Goal: Answer question/provide support: Share knowledge or assist other users

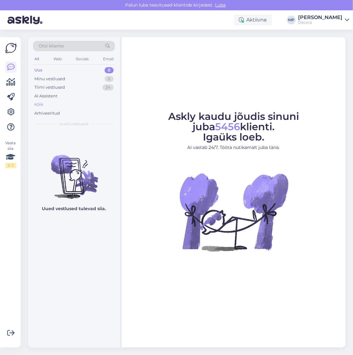
click at [55, 106] on div "Kõik" at bounding box center [74, 104] width 82 height 9
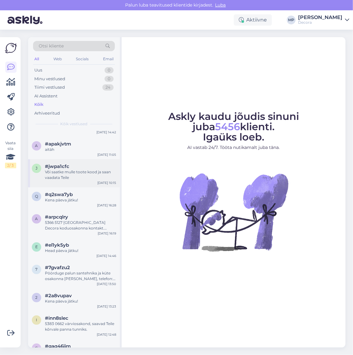
scroll to position [1171, 0]
click at [69, 219] on div "#arpcqlry" at bounding box center [80, 217] width 71 height 6
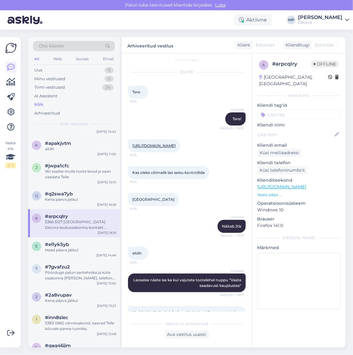
scroll to position [0, 0]
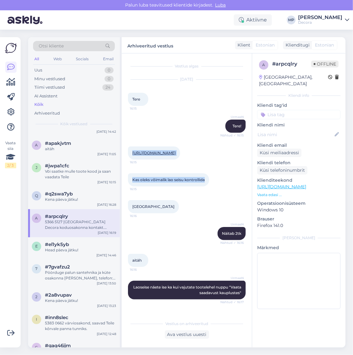
drag, startPoint x: 207, startPoint y: 186, endPoint x: 124, endPoint y: 153, distance: 88.6
click at [124, 153] on div "Vestlus algas [DATE] Tere 16:15 UrmasN Tere! Nähtud ✓ 16:15 [URL][DOMAIN_NAME] …" at bounding box center [187, 200] width 130 height 294
copy div "[URL][DOMAIN_NAME] 16:15 Kas oleks võimalik lao seisu kontrollida"
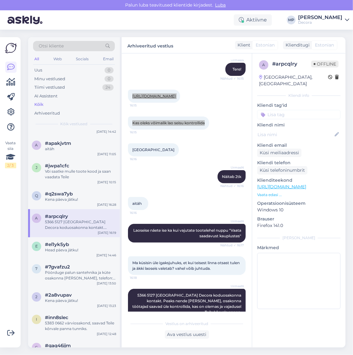
scroll to position [76, 0]
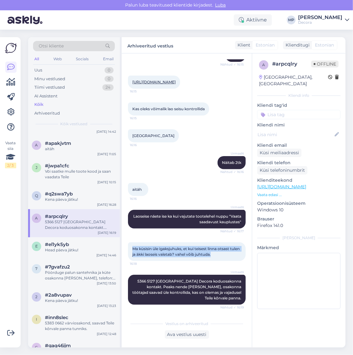
drag, startPoint x: 224, startPoint y: 254, endPoint x: 130, endPoint y: 247, distance: 94.8
click at [130, 247] on div "Ma küsisin üle igaksjuhuks, et kui teisest linna otsast tulen [PERSON_NAME] lao…" at bounding box center [187, 251] width 118 height 19
copy span "Ma küsisin üle igaksjuhuks, et kui teisest linna otsast tulen ja äkki laoseis v…"
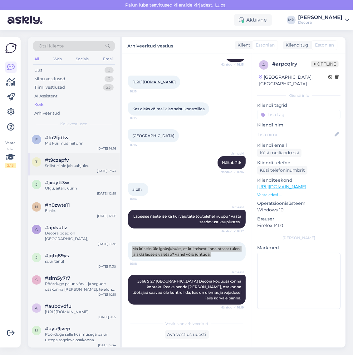
scroll to position [273, 0]
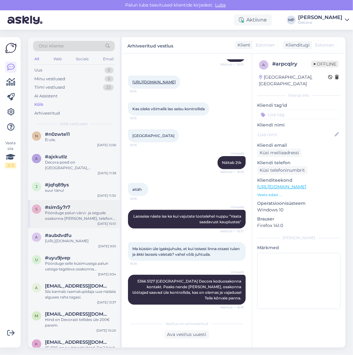
click at [74, 221] on div "Pöörduge palun värvi- ja segude osakonna [PERSON_NAME], telefon: [PHONE_NUMBER]." at bounding box center [80, 215] width 71 height 11
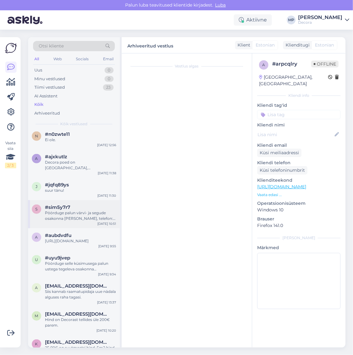
scroll to position [0, 0]
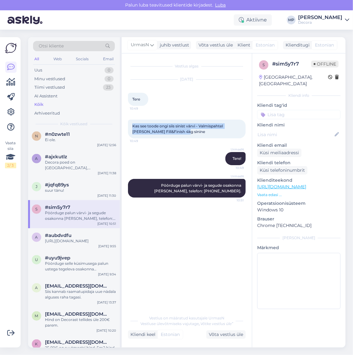
drag, startPoint x: 175, startPoint y: 131, endPoint x: 130, endPoint y: 127, distance: 44.9
click at [130, 127] on div "Kas see toode ongi siis sinist värvi - Valmispahtel Knauf Fill&Finish 4kg sinin…" at bounding box center [187, 129] width 118 height 19
copy span "Kas see toode ongi siis sinist värvi - Valmispahtel [PERSON_NAME] Fill&Finish 4…"
click at [65, 250] on div "a #aubdvdfu [URL][DOMAIN_NAME] [DATE] 9:55" at bounding box center [74, 239] width 92 height 22
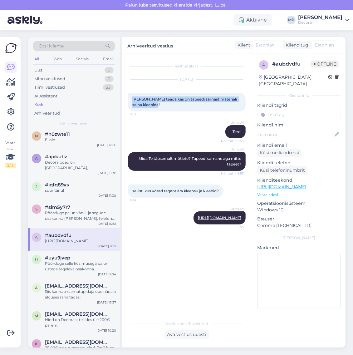
drag, startPoint x: 150, startPoint y: 105, endPoint x: 131, endPoint y: 98, distance: 20.1
click at [131, 98] on div "[PERSON_NAME] teada,kas on tapeedi sarnast materjali seina kleepida? 9:53" at bounding box center [187, 102] width 118 height 19
copy span "[PERSON_NAME] teada,kas on tapeedi sarnast materjali seina kleepida?"
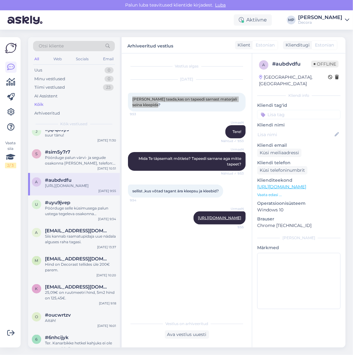
scroll to position [351, 0]
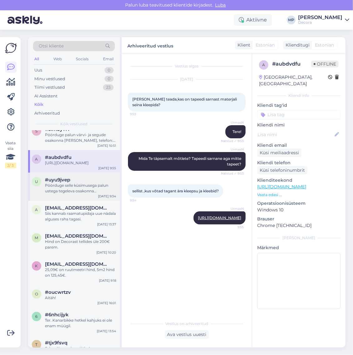
click at [63, 194] on div "Pöörduge selle küsimusega palun ustega tegeleva osakonna [PERSON_NAME], telefon…" at bounding box center [80, 188] width 71 height 11
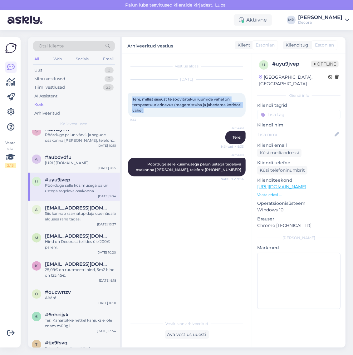
drag, startPoint x: 165, startPoint y: 110, endPoint x: 132, endPoint y: 97, distance: 35.5
click at [132, 97] on div "Tere, millist siseust te soovitatekui ruumide vahel on temperatuurierinevus (ma…" at bounding box center [187, 105] width 118 height 24
copy span "Tere, millist siseust te soovitatekui ruumide vahel on temperatuurierinevus (ma…"
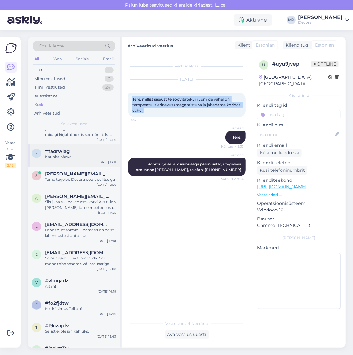
scroll to position [78, 0]
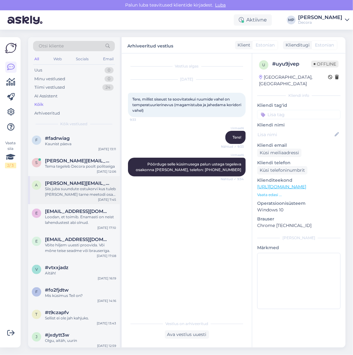
click at [75, 185] on span "[PERSON_NAME][EMAIL_ADDRESS][DOMAIN_NAME]" at bounding box center [77, 183] width 65 height 6
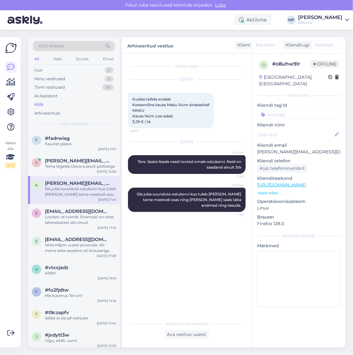
drag, startPoint x: 153, startPoint y: 123, endPoint x: 131, endPoint y: 100, distance: 31.6
click at [131, 100] on div "Kuidas tellida endale Keraamiline [PERSON_NAME] Maku 14cm sinakashall MAKU [PER…" at bounding box center [171, 111] width 86 height 36
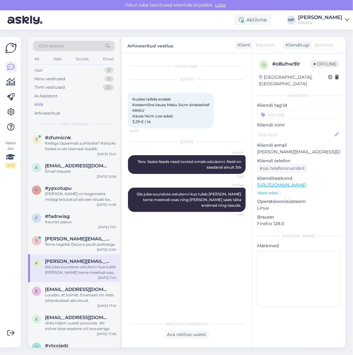
copy span "Kuidas tellida endale Keraamiline kauss Maku 14cm sinakashall MAKU Kauss 14cm L…"
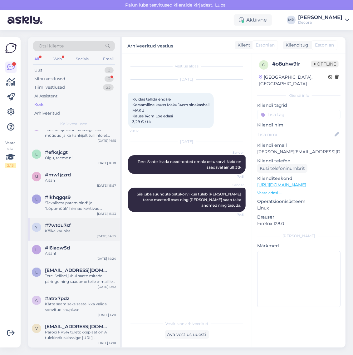
scroll to position [3278, 0]
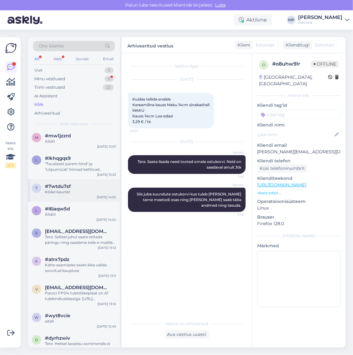
click at [61, 245] on div "Tere. Sellisel juhul saate esitada päringu ning saadame teile e-mailile tasumis…" at bounding box center [80, 239] width 71 height 11
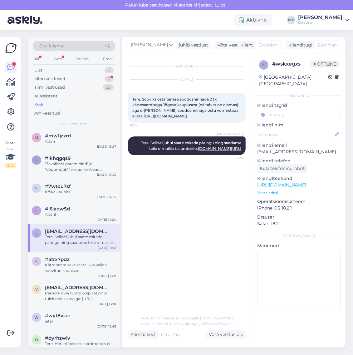
drag, startPoint x: 132, startPoint y: 98, endPoint x: 164, endPoint y: 127, distance: 43.3
click at [164, 123] on div "Tere. Sooviks osta tänase soodushinnaga 2 tk kättesaamisega Jõgeva kauplusest (…" at bounding box center [187, 108] width 118 height 30
copy span "Tere. Sooviks osta tänase soodushinnaga 2 tk kättesaamisega Jõgeva kauplusest (…"
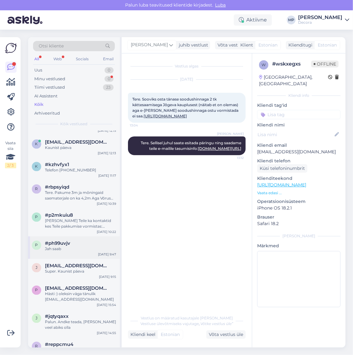
scroll to position [3517, 0]
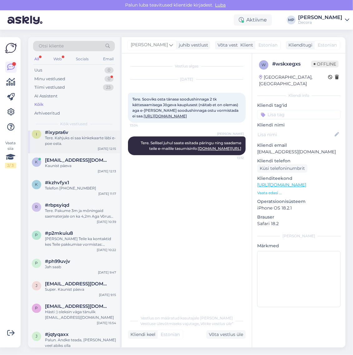
click at [62, 146] on div "Tere. Kahjuks ei saa kinkekaarte läbi e-poe osta." at bounding box center [80, 140] width 71 height 11
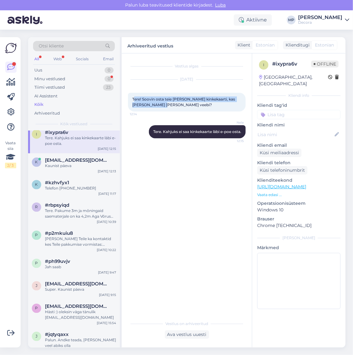
drag, startPoint x: 163, startPoint y: 107, endPoint x: 134, endPoint y: 100, distance: 30.2
click at [134, 100] on div "Tere! Soovin osta teie poe kinkekaarti, kas saan [PERSON_NAME] üle veebi? 12:14" at bounding box center [187, 102] width 118 height 19
click at [159, 105] on div "Tere! Soovin osta teie poe kinkekaarti, kas saan [PERSON_NAME] üle veebi? 12:14" at bounding box center [187, 102] width 118 height 19
drag, startPoint x: 158, startPoint y: 104, endPoint x: 131, endPoint y: 97, distance: 27.2
click at [131, 97] on div "Tere! Soovin osta teie poe kinkekaarti, kas saan [PERSON_NAME] üle veebi? 12:14" at bounding box center [187, 102] width 118 height 19
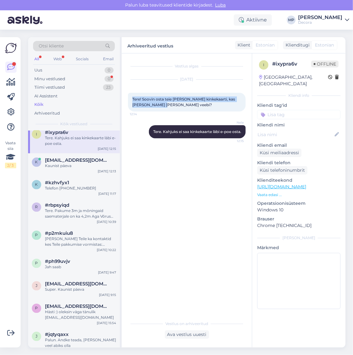
copy span "Tere! Soovin osta teie [PERSON_NAME] kinkekaarti, kas [PERSON_NAME] [PERSON_NAM…"
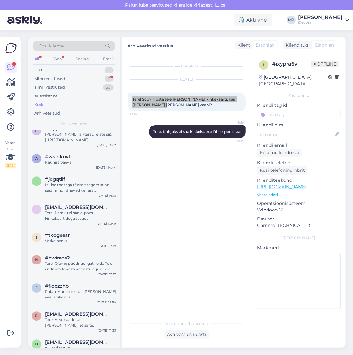
scroll to position [3791, 0]
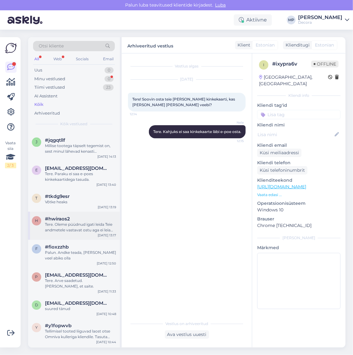
click at [66, 233] on div "Tere. Oleme püüdnud igati leida Teie andmetele vastavat ostu aga ei leia sellis…" at bounding box center [80, 227] width 71 height 11
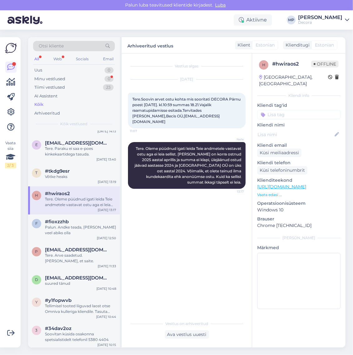
scroll to position [3830, 0]
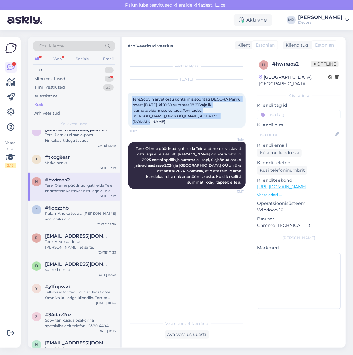
drag, startPoint x: 190, startPoint y: 116, endPoint x: 132, endPoint y: 97, distance: 60.5
click at [132, 97] on div "Tere.Soovin arvet ostu kohta mis sooritati DECORA Pärnu poest [DATE]. kl.10:59 …" at bounding box center [187, 111] width 118 height 36
copy span "Tere.Soovin arvet ostu kohta mis sooritati DECORA Pärnu poest [DATE]. kl.10:59 …"
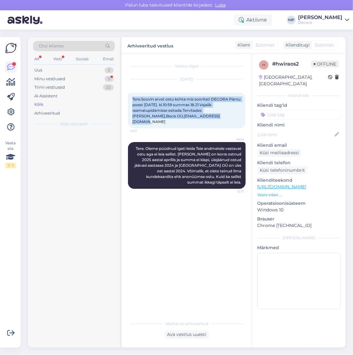
scroll to position [0, 0]
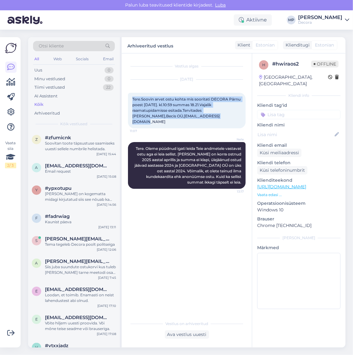
click at [180, 110] on span "Tere.Soovin arvet ostu kohta mis sooritati DECORA Pärnu poest [DATE]. kl.10:59 …" at bounding box center [186, 110] width 109 height 27
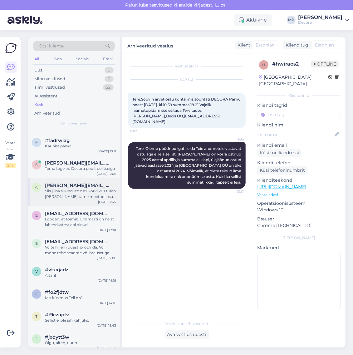
scroll to position [78, 0]
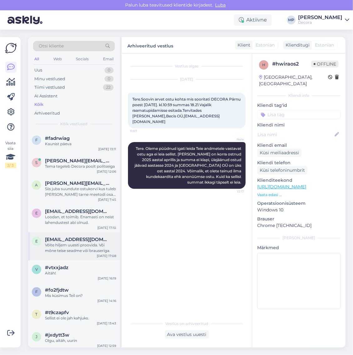
click at [78, 249] on div "Võite hiljem uuesti proovida. Või mõne teise seadme või brauseriga." at bounding box center [80, 247] width 71 height 11
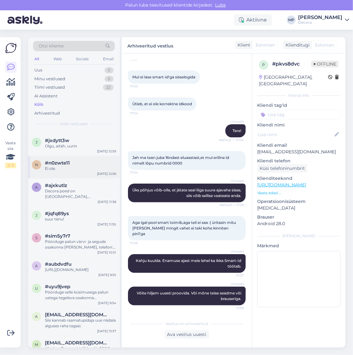
scroll to position [312, 0]
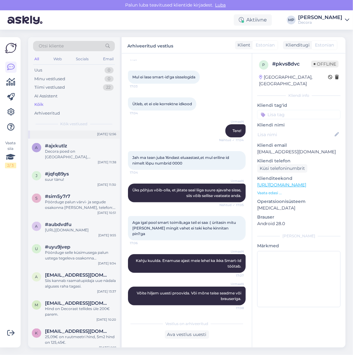
click at [62, 209] on div "Pöörduge palun värvi- ja segude osakonna [PERSON_NAME], telefon: [PHONE_NUMBER]." at bounding box center [80, 204] width 71 height 11
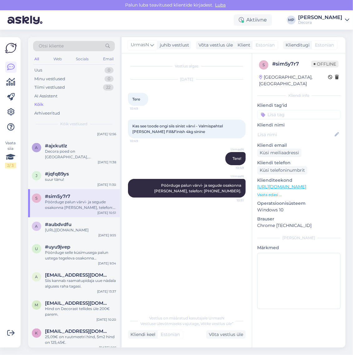
scroll to position [546, 0]
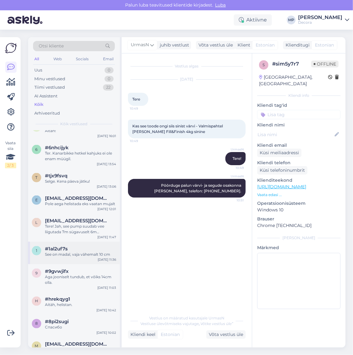
click at [69, 252] on div "#1al2uf7s" at bounding box center [80, 249] width 71 height 6
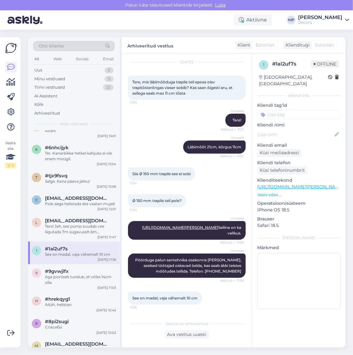
scroll to position [0, 0]
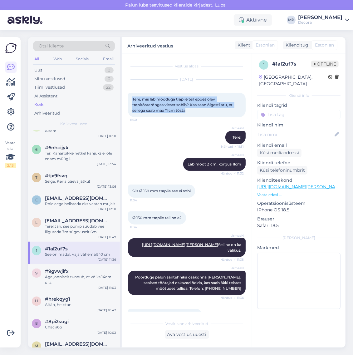
drag, startPoint x: 189, startPoint y: 111, endPoint x: 133, endPoint y: 100, distance: 57.6
click at [133, 100] on div "Tere, mis läbimõõduga trapile teil epoes olev trapitõsterõngas vieser sobib? Ka…" at bounding box center [187, 105] width 118 height 24
copy span "Tere, mis läbimõõduga trapile teil epoes olev trapitõsterõngas vieser sobib? Ka…"
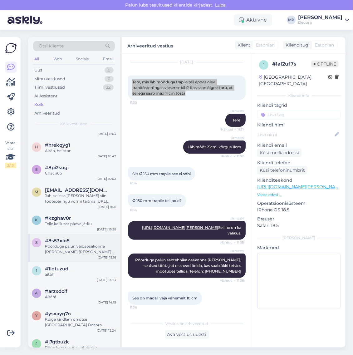
scroll to position [702, 0]
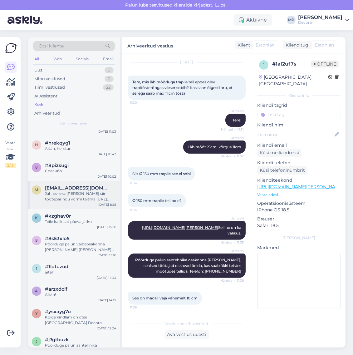
click at [63, 202] on div "Jah, selleks [PERSON_NAME] siin tootepäringu vormi täitma [URL][DOMAIN_NAME]" at bounding box center [80, 196] width 71 height 11
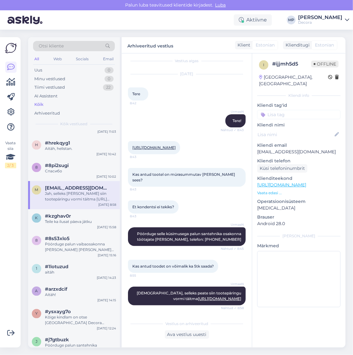
scroll to position [0, 0]
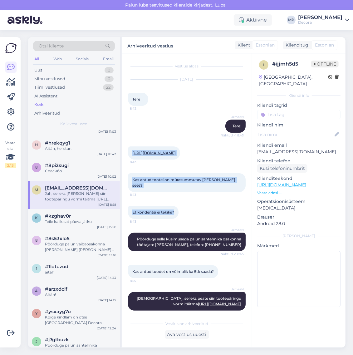
drag, startPoint x: 175, startPoint y: 212, endPoint x: 129, endPoint y: 155, distance: 72.6
click at [129, 155] on div "Vestlus algas [DATE] Tere 8:42 UrmasN Tere! Nähtud ✓ 8:43 [URL][DOMAIN_NAME] 8:…" at bounding box center [189, 186] width 123 height 252
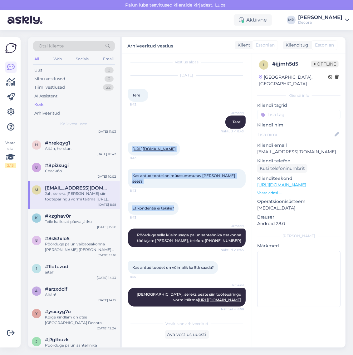
scroll to position [5, 0]
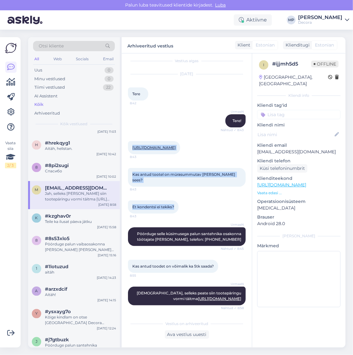
click at [205, 211] on div "Et kondentsi ei tekiks? 8:43" at bounding box center [187, 207] width 118 height 27
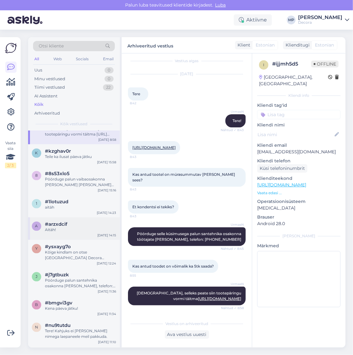
scroll to position [780, 0]
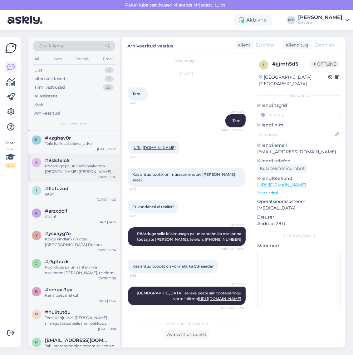
click at [76, 175] on div "Pöörduge palun vaibaosakonna [PERSON_NAME] [PERSON_NAME] küsimusega. Telefon: […" at bounding box center [80, 169] width 71 height 11
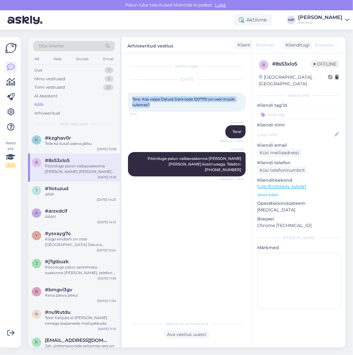
drag, startPoint x: 156, startPoint y: 105, endPoint x: 131, endPoint y: 96, distance: 26.9
click at [131, 96] on div "Tere. Kas vaipa Datura Dark teda 120*170 on veel müüki tulemas? 15:14" at bounding box center [187, 102] width 118 height 19
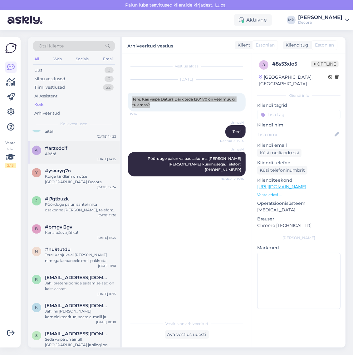
scroll to position [859, 0]
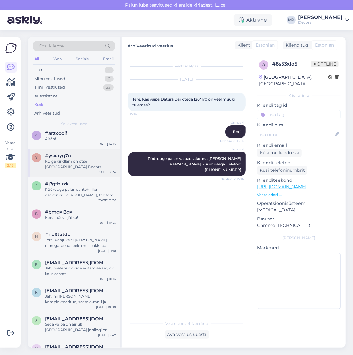
click at [72, 170] on div "Kõige kindlam on otse [GEOGRAPHIC_DATA] Decora värviosakonnast üle küsida, tele…" at bounding box center [80, 164] width 71 height 11
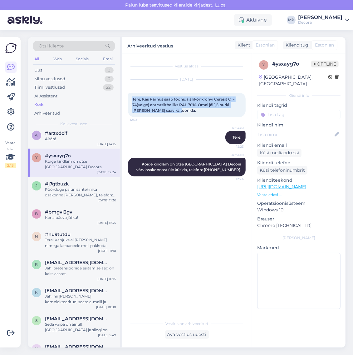
drag, startPoint x: 171, startPoint y: 111, endPoint x: 131, endPoint y: 99, distance: 41.3
click at [131, 99] on div "Tere, Kas Pärnus saab toonida silikonkrohvi Ceresit CT-74(valge) antratsiithall…" at bounding box center [187, 105] width 118 height 24
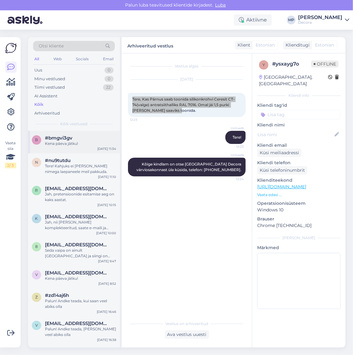
scroll to position [937, 0]
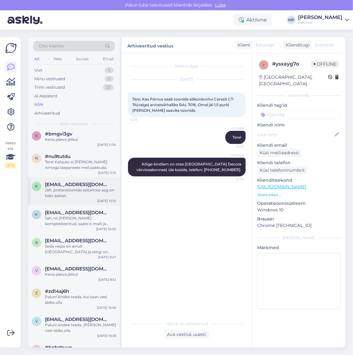
click at [69, 199] on div "Jah, pretensioonide esitamise aeg on kaks aastat." at bounding box center [80, 192] width 71 height 11
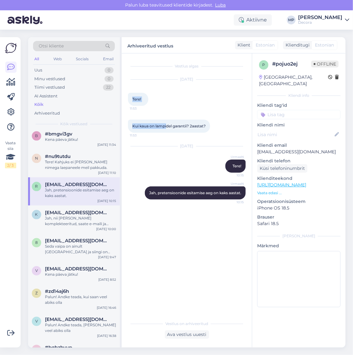
drag, startPoint x: 132, startPoint y: 99, endPoint x: 167, endPoint y: 114, distance: 38.6
click at [167, 114] on div "Vestlus algas [DATE] Tere! 11:53 [PERSON_NAME] on lampidel garantii? 2aastat? 1…" at bounding box center [189, 186] width 123 height 252
click at [56, 227] on div "Jah, nii [PERSON_NAME] komplekteeritud, saate e-maili ja SMSi, et võite tellimu…" at bounding box center [80, 220] width 71 height 11
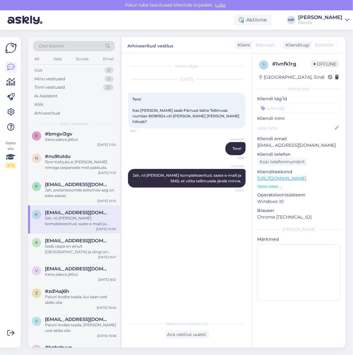
scroll to position [976, 0]
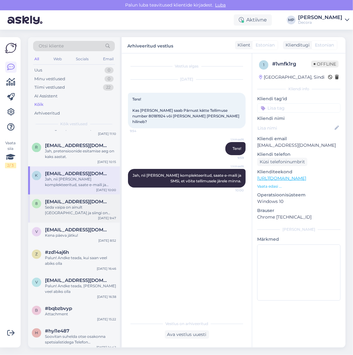
click at [59, 214] on div "Seda vaipa on ainult [GEOGRAPHIC_DATA] ja siingi on kogus nii väike, et tellida…" at bounding box center [80, 209] width 71 height 11
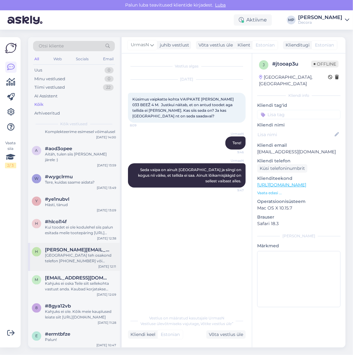
scroll to position [5073, 0]
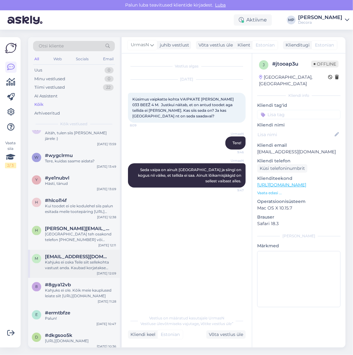
click at [62, 269] on div "Kahjuks ei oska Teile siit sellekohta vastust anda. Kaubad korjatakse kokku 4 t…" at bounding box center [80, 265] width 71 height 11
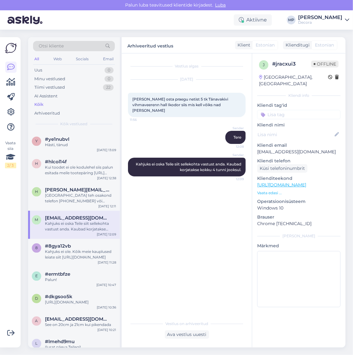
scroll to position [5151, 0]
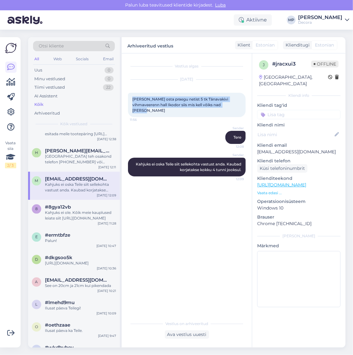
drag, startPoint x: 216, startPoint y: 105, endPoint x: 130, endPoint y: 101, distance: 86.9
click at [130, 101] on div "[PERSON_NAME] osta praegu netist 5 tk Tänavakivi vihmaveerenn hall Ikodor siis …" at bounding box center [187, 105] width 118 height 24
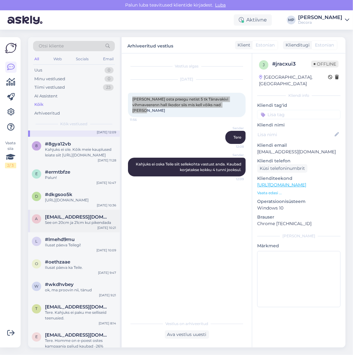
scroll to position [5203, 0]
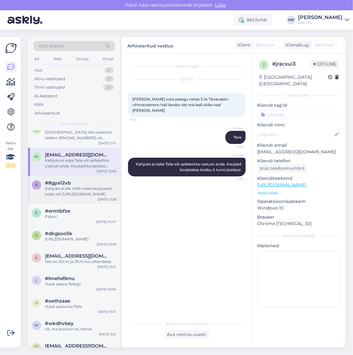
click at [63, 186] on span "#8gya12vb" at bounding box center [58, 183] width 26 height 6
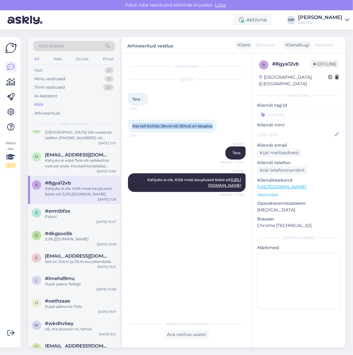
drag, startPoint x: 133, startPoint y: 124, endPoint x: 214, endPoint y: 127, distance: 81.5
click at [214, 127] on div "Kas teil Kohtla-Järvel või Jõhvis on kauplus 11:27" at bounding box center [172, 126] width 89 height 13
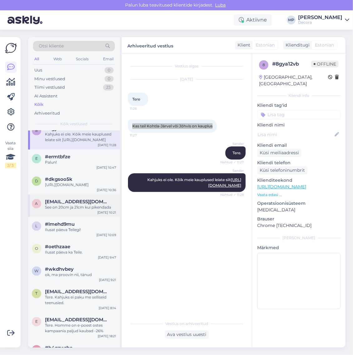
scroll to position [5276, 0]
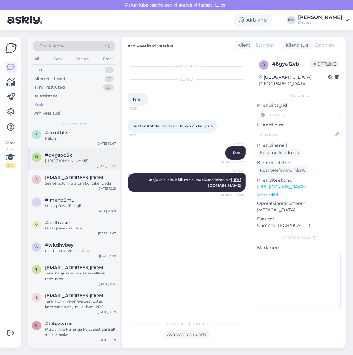
click at [57, 158] on span "#dkgsoo5k" at bounding box center [58, 155] width 27 height 6
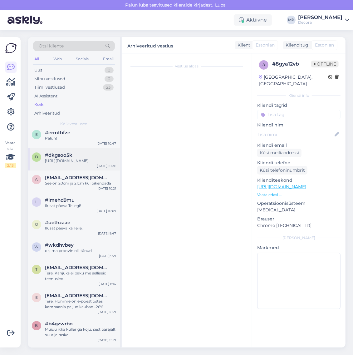
scroll to position [178, 0]
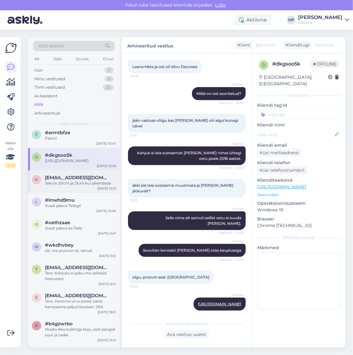
click at [66, 186] on div "See on 20cm ja 21cm kui pikendada" at bounding box center [80, 183] width 71 height 6
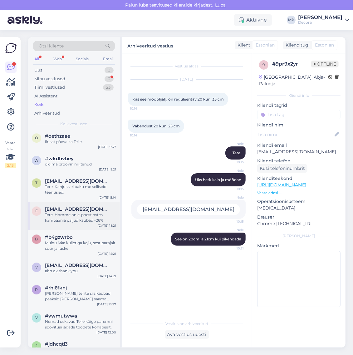
scroll to position [5393, 0]
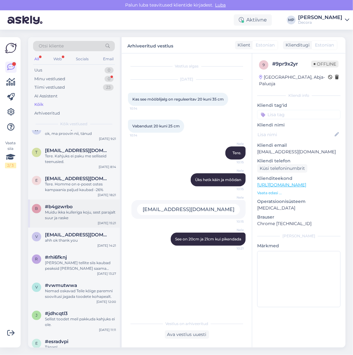
click at [75, 221] on div "Muidu ikka kulleriga koju, sest parajalt suur ja raske" at bounding box center [80, 214] width 71 height 11
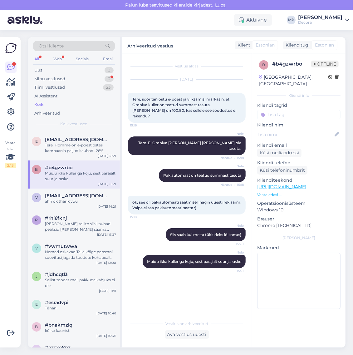
scroll to position [5471, 0]
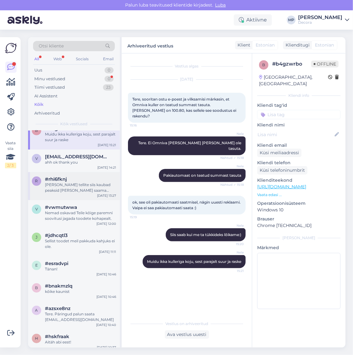
click at [70, 193] on div "[PERSON_NAME] tellite siis kaubad peaksid [PERSON_NAME] saama homme. Kuid kahju…" at bounding box center [80, 187] width 71 height 11
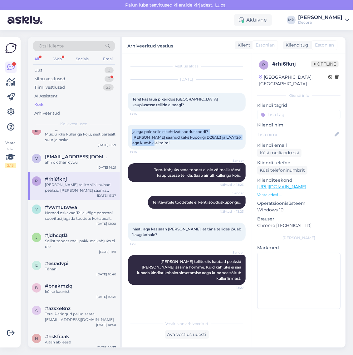
drag, startPoint x: 131, startPoint y: 133, endPoint x: 234, endPoint y: 138, distance: 102.8
click at [234, 138] on div "ja ega pole sellele kehtivat sooduskoodi? olen saanud kaks kupongi D26AL3 ja LA…" at bounding box center [187, 137] width 118 height 24
click at [68, 221] on div "Nemad oskavad Teile kõige paremni soovitusi jagada toodete kohapealt." at bounding box center [80, 215] width 71 height 11
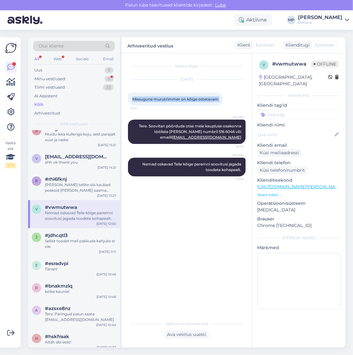
drag, startPoint x: 132, startPoint y: 97, endPoint x: 225, endPoint y: 96, distance: 92.7
click at [223, 96] on div "Missugune murutrimmer on kõige ostetavam 11:57" at bounding box center [175, 99] width 95 height 13
click at [345, 97] on div "v # vwmutwwa Offline [GEOGRAPHIC_DATA], [GEOGRAPHIC_DATA] Kliendi info Kliendi …" at bounding box center [298, 185] width 93 height 265
click at [62, 249] on div "Sellist toodet meil pakkuda kahjuks ei ole." at bounding box center [80, 243] width 71 height 11
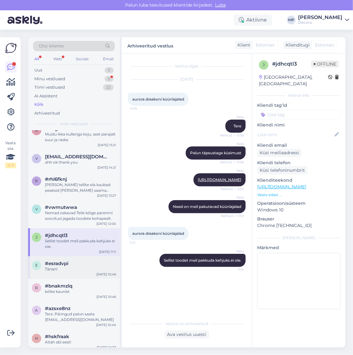
click at [44, 272] on div "e #esradvpi Tänan!" at bounding box center [74, 266] width 84 height 11
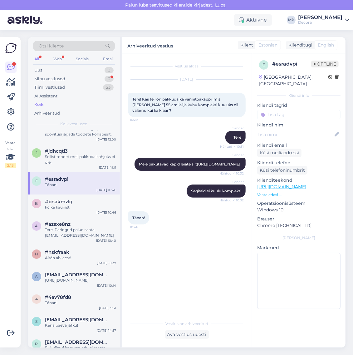
scroll to position [5549, 0]
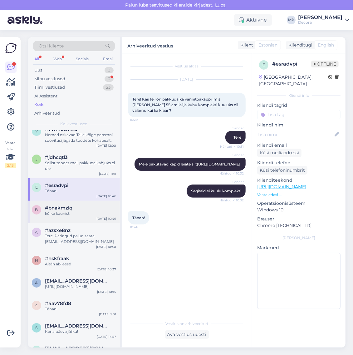
click at [71, 216] on div "kõike kaunist" at bounding box center [80, 214] width 71 height 6
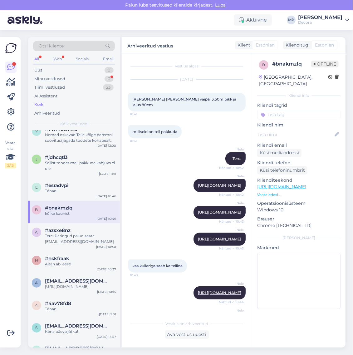
scroll to position [260, 0]
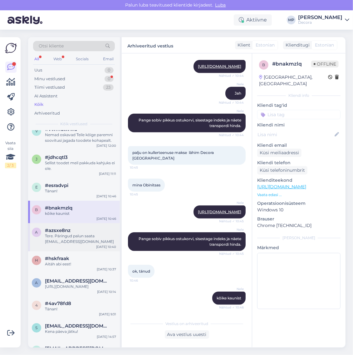
click at [52, 244] on div "Tere. Päringud palun saata [EMAIL_ADDRESS][DOMAIN_NAME]" at bounding box center [80, 238] width 71 height 11
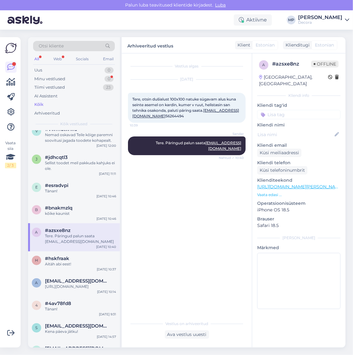
scroll to position [5588, 0]
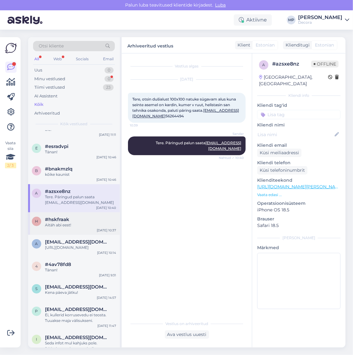
click at [56, 228] on div "Aitäh abi eest!" at bounding box center [80, 225] width 71 height 6
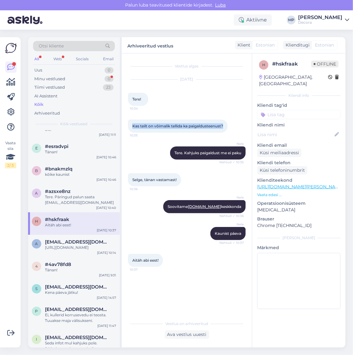
drag, startPoint x: 133, startPoint y: 126, endPoint x: 237, endPoint y: 123, distance: 103.7
click at [237, 123] on div "Kas teilt on võimalik tellida ka paigaldusteenust? 10:35" at bounding box center [187, 126] width 118 height 27
click at [77, 250] on div "[URL][DOMAIN_NAME]" at bounding box center [80, 248] width 71 height 6
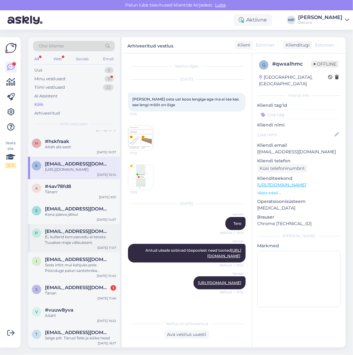
scroll to position [5705, 0]
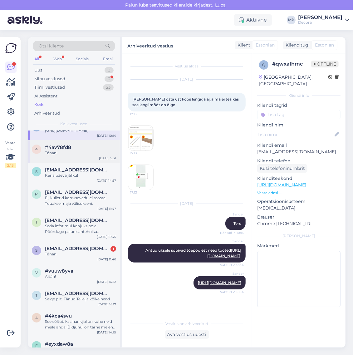
click at [74, 150] on div "#4av78fd8" at bounding box center [80, 148] width 71 height 6
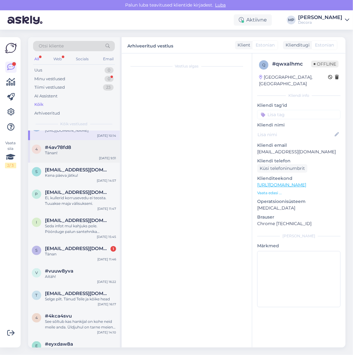
scroll to position [0, 0]
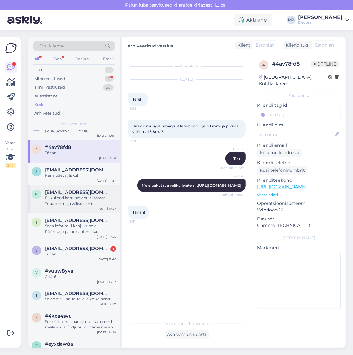
click at [78, 206] on div "Ei, kullerid korrusevedu ei teosta. Tuuakse maja välisukseni." at bounding box center [80, 200] width 71 height 11
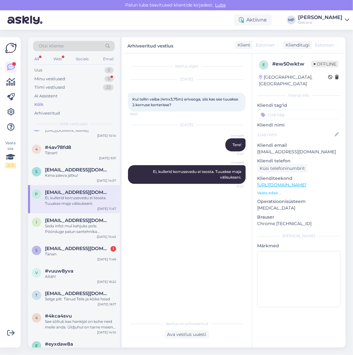
scroll to position [5744, 0]
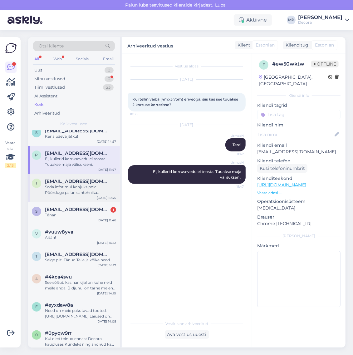
click at [82, 184] on span "[EMAIL_ADDRESS][DOMAIN_NAME]" at bounding box center [77, 182] width 65 height 6
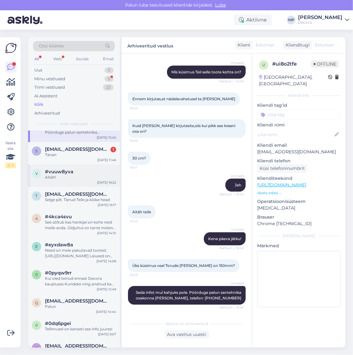
scroll to position [5822, 0]
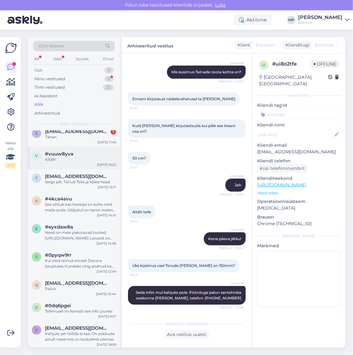
click at [47, 162] on div "Aitäh!" at bounding box center [80, 160] width 71 height 6
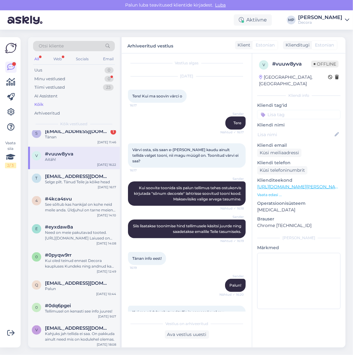
scroll to position [0, 0]
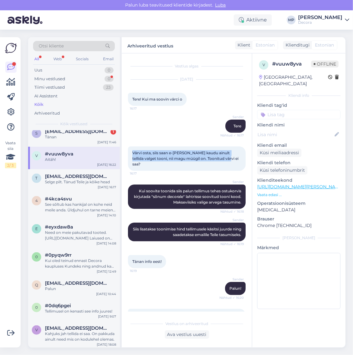
drag, startPoint x: 227, startPoint y: 158, endPoint x: 133, endPoint y: 155, distance: 94.7
click at [133, 155] on div "Värvi osta, siis saan e-poe kaudu ainult tellida valget tooni, nii magu müügil …" at bounding box center [187, 158] width 118 height 24
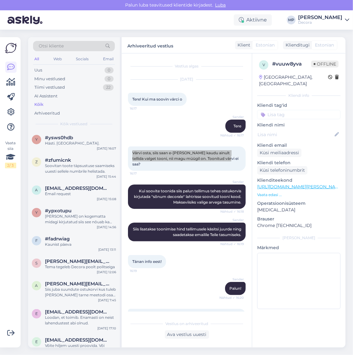
scroll to position [76, 0]
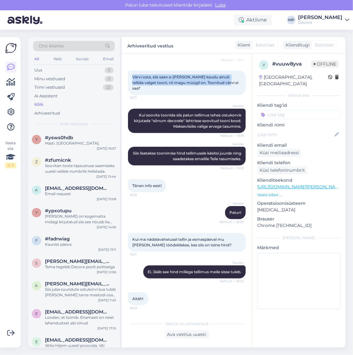
drag, startPoint x: 152, startPoint y: 110, endPoint x: 236, endPoint y: 158, distance: 96.7
click at [236, 158] on div "Vestlus algas [DATE] Tere! Kui ma soovin värci o 16:17 Sander Tere Nähtud ✓ 16:…" at bounding box center [189, 186] width 123 height 252
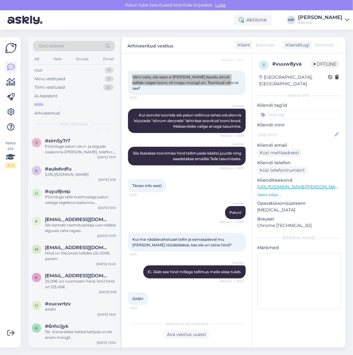
scroll to position [429, 0]
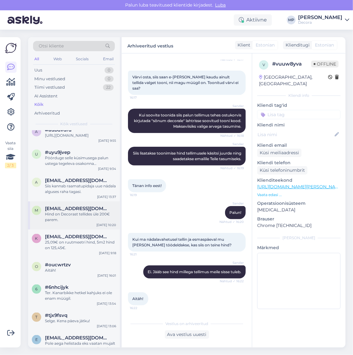
click at [76, 223] on div "Hind on Decorast tellides üle 200€ parem." at bounding box center [80, 216] width 71 height 11
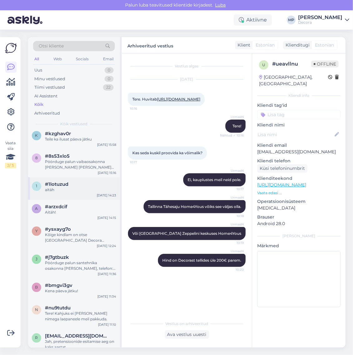
scroll to position [820, 0]
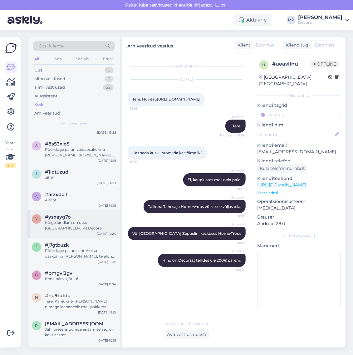
click at [74, 231] on div "Kõige kindlam on otse [GEOGRAPHIC_DATA] Decora värviosakonnast üle küsida, tele…" at bounding box center [80, 225] width 71 height 11
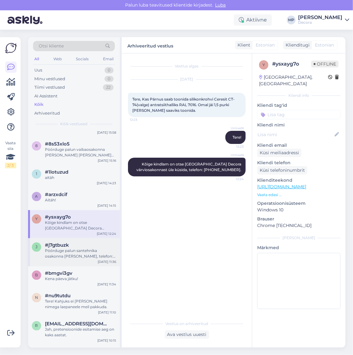
click at [80, 259] on div "Pöörduge palun santehnika osakonna [PERSON_NAME], telefon: [PHONE_NUMBER]" at bounding box center [80, 253] width 71 height 11
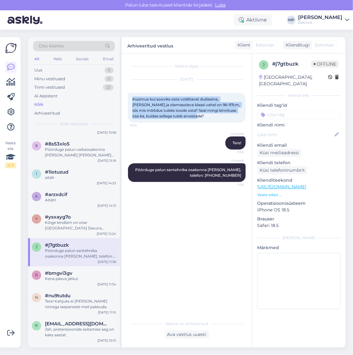
drag, startPoint x: 180, startPoint y: 116, endPoint x: 126, endPoint y: 99, distance: 56.5
click at [126, 99] on div "Vestlus algas [DATE] Küsimus kui sooviks osta volditavat dušiseina, [PERSON_NAM…" at bounding box center [187, 200] width 130 height 294
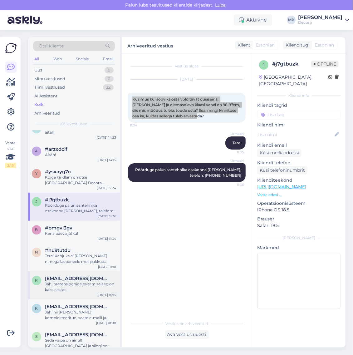
scroll to position [898, 0]
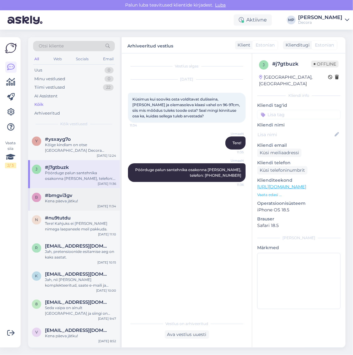
click at [66, 198] on span "#bmgvi3gv" at bounding box center [58, 196] width 27 height 6
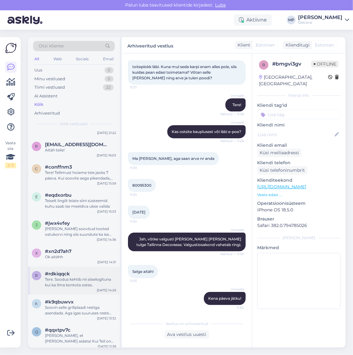
scroll to position [13042, 0]
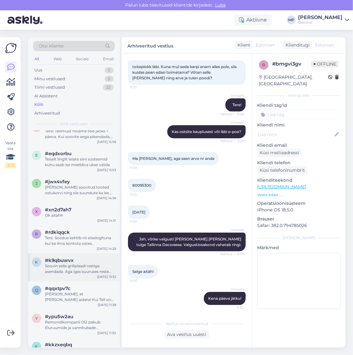
click at [74, 274] on div "Soovin selle grillplaadi restiga asendada. Aga igas suuruses reste mustang ei t…" at bounding box center [80, 268] width 71 height 11
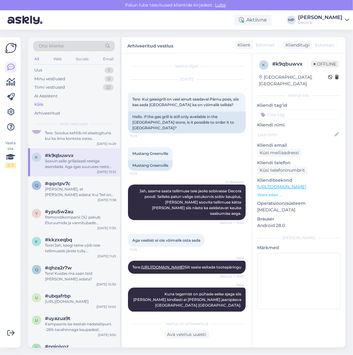
scroll to position [13159, 0]
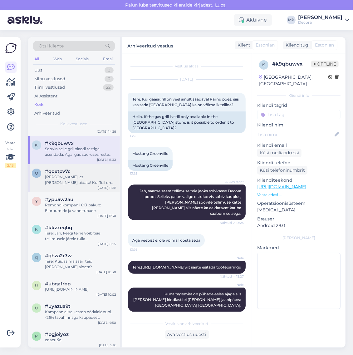
click at [82, 174] on div "#qqxtpv7c" at bounding box center [80, 172] width 71 height 6
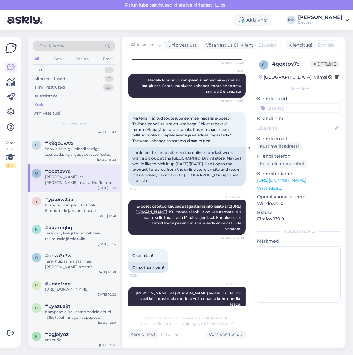
scroll to position [283, 0]
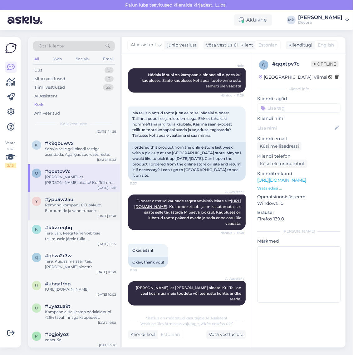
click at [46, 214] on div "Remondikompanii OÜ pakub: Eluruumide ja vannitubade sanitaarremont, renoveerimi…" at bounding box center [80, 207] width 71 height 11
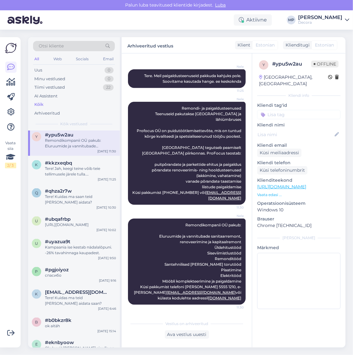
scroll to position [13237, 0]
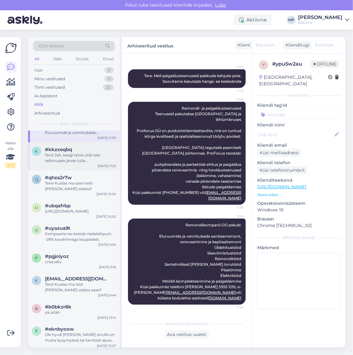
click at [52, 170] on div "k #kkzxeqbq Tere! Jah, keegi teine võib teie tellimusele järele tulla. [PERSON_…" at bounding box center [74, 156] width 92 height 28
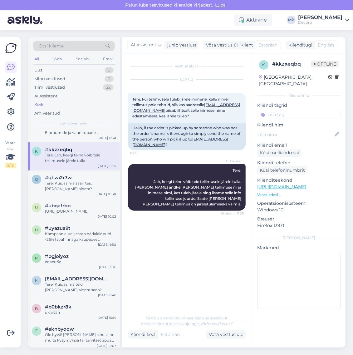
drag, startPoint x: 147, startPoint y: 119, endPoint x: 126, endPoint y: 100, distance: 28.5
click at [126, 100] on div "Vestlus algas [DATE] Tere, kui tellimusele tuleb järele inimene, [PERSON_NAME] …" at bounding box center [187, 200] width 130 height 294
click at [150, 116] on div "Tere, kui tellimusele tuleb järele inimene, [PERSON_NAME] nimel tellimus pole t…" at bounding box center [187, 108] width 118 height 30
drag, startPoint x: 149, startPoint y: 115, endPoint x: 131, endPoint y: 98, distance: 24.3
click at [131, 98] on div "Tere, kui tellimusele tuleb järele inimene, [PERSON_NAME] nimel tellimus pole t…" at bounding box center [187, 108] width 118 height 30
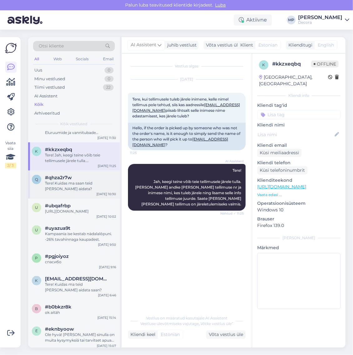
click at [69, 180] on span "#qhza2r7w" at bounding box center [58, 178] width 27 height 6
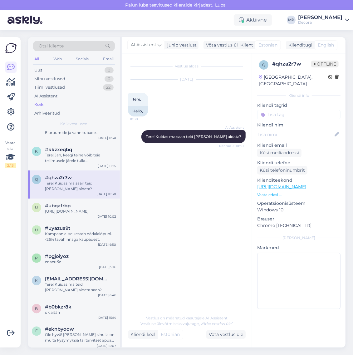
scroll to position [13276, 0]
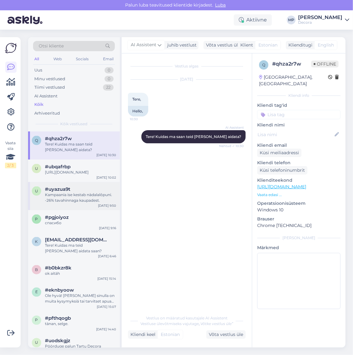
click at [67, 192] on span "#uyazua9t" at bounding box center [57, 189] width 25 height 6
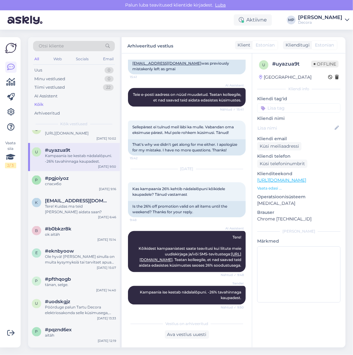
scroll to position [13354, 0]
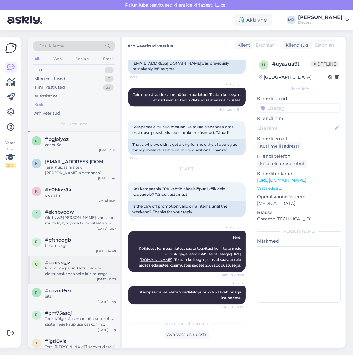
click at [80, 277] on div "Pöörduge palun Tartu Decora elektriosakonda selle küsimusega, telefon: [PHONE_N…" at bounding box center [80, 271] width 71 height 11
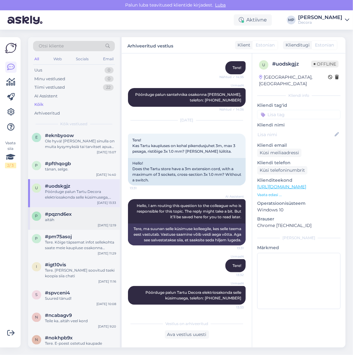
scroll to position [13432, 0]
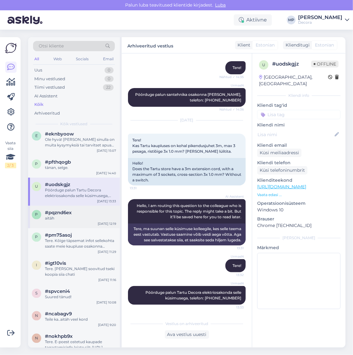
click at [63, 221] on div "aitäh" at bounding box center [80, 219] width 71 height 6
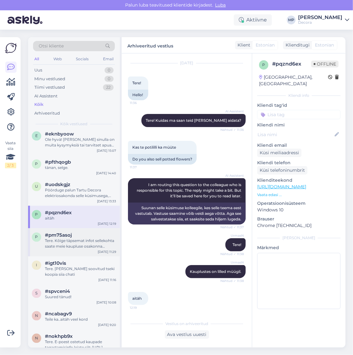
click at [65, 249] on div "Tere. Kõige täpsemat infot sellekohta saate meie kaupluse osakonna töölistelt n…" at bounding box center [80, 243] width 71 height 11
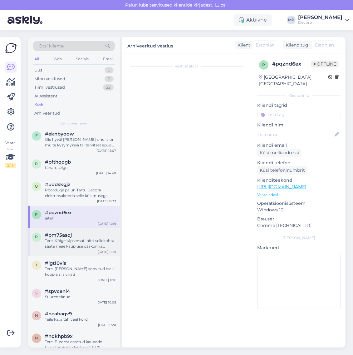
scroll to position [0, 0]
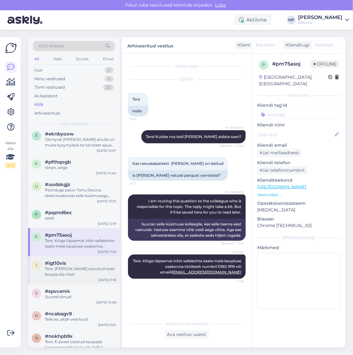
click at [74, 278] on div "Tere. [PERSON_NAME] soovitud tseki koopia siia chati" at bounding box center [80, 271] width 71 height 11
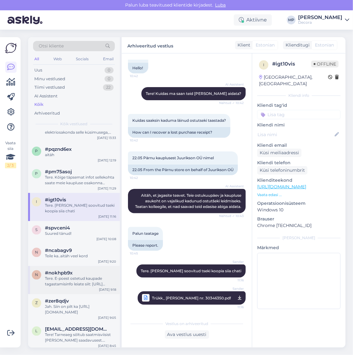
scroll to position [13510, 0]
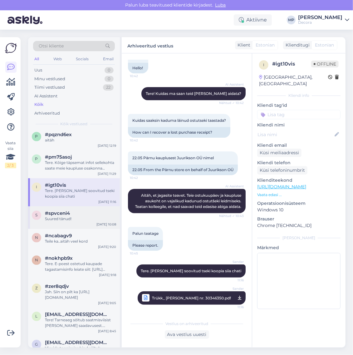
click at [63, 222] on div "Suured tänud!" at bounding box center [80, 219] width 71 height 6
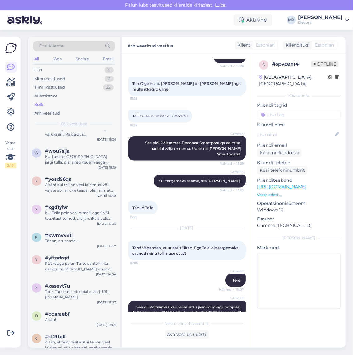
scroll to position [13822, 0]
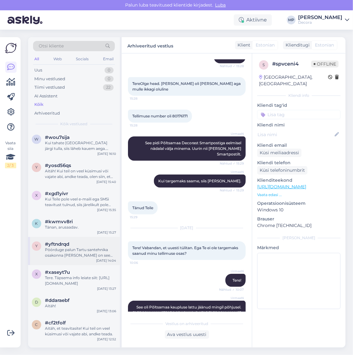
click at [67, 247] on span "#yftndrqd" at bounding box center [57, 244] width 24 height 6
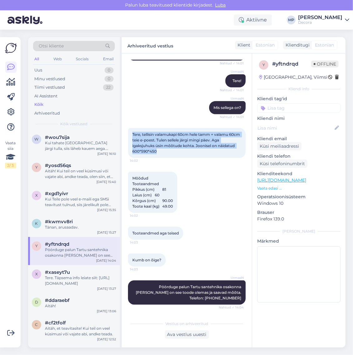
drag, startPoint x: 132, startPoint y: 133, endPoint x: 181, endPoint y: 150, distance: 51.7
click at [181, 150] on div "Tere, tellisin valamukapi 60cm hele tamm + valamu 60cm teie e-poest. Tulen sell…" at bounding box center [187, 143] width 118 height 30
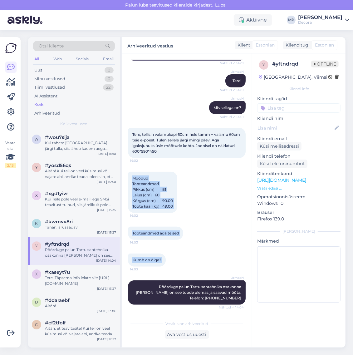
drag, startPoint x: 133, startPoint y: 179, endPoint x: 165, endPoint y: 257, distance: 84.7
click at [165, 257] on div "Vestlus algas [DATE] Tere, Seinavalamu [PERSON_NAME] AQ Premi 60cm hele tamm + …" at bounding box center [189, 186] width 123 height 252
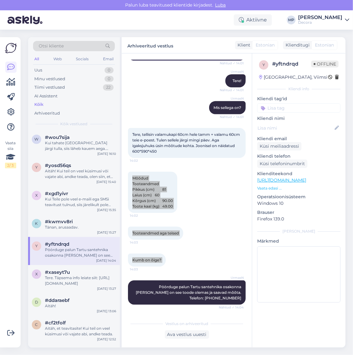
scroll to position [155, 0]
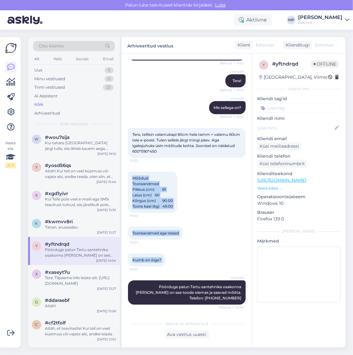
click at [263, 190] on p "Vaata edasi ..." at bounding box center [298, 188] width 83 height 6
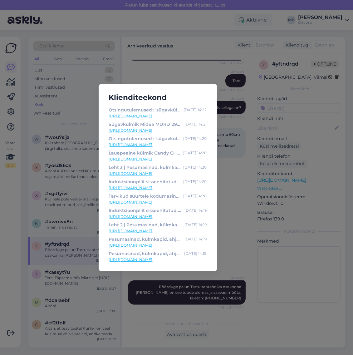
scroll to position [199, 0]
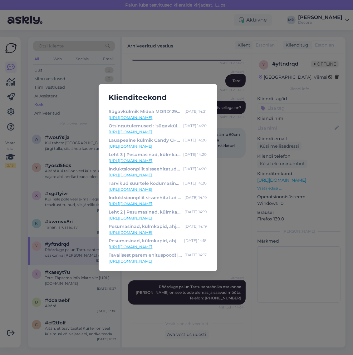
click at [313, 320] on div "Klienditeekond Looduslik dekoratiivkillustik säravvalge 40/60 20kg 15202 | Deco…" at bounding box center [176, 177] width 353 height 355
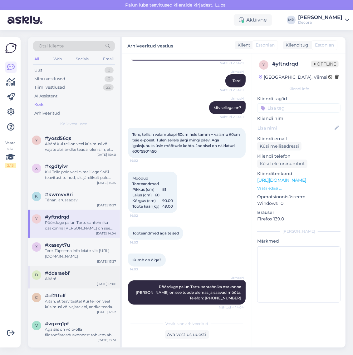
scroll to position [13900, 0]
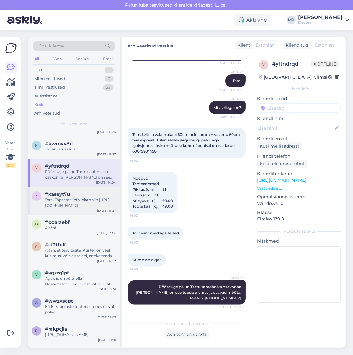
click at [71, 215] on div "x #xaseyt7u Tere. Täpsema info leiate siit: [URL][DOMAIN_NAME] [DATE] 13:27" at bounding box center [74, 201] width 92 height 28
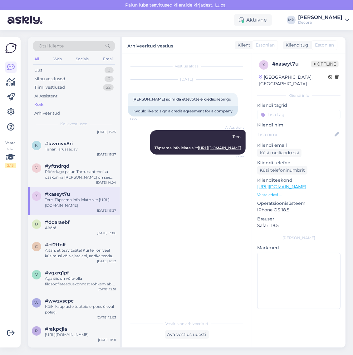
scroll to position [0, 0]
drag, startPoint x: 218, startPoint y: 98, endPoint x: 126, endPoint y: 94, distance: 91.2
click at [126, 94] on div "Vestlus algas [DATE] [PERSON_NAME] sõlmida ettevõttele krediidilepingu 13:27 I …" at bounding box center [187, 200] width 130 height 294
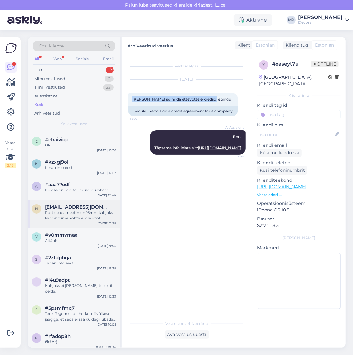
scroll to position [2849, 0]
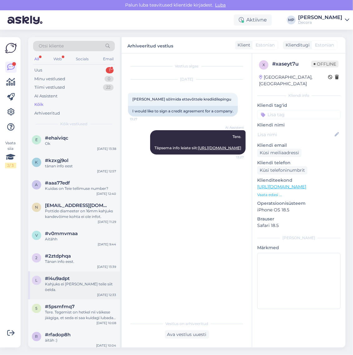
click at [59, 293] on div "Kahjuks ei [PERSON_NAME] teile siit öelda." at bounding box center [80, 286] width 71 height 11
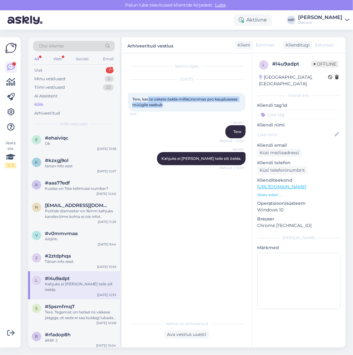
scroll to position [2843, 0]
drag, startPoint x: 170, startPoint y: 106, endPoint x: 130, endPoint y: 97, distance: 40.9
click at [130, 97] on div "Tere, kas te oskate öelda milllal,ironmax pro kauplusesse müügile saabub 12:31" at bounding box center [187, 102] width 118 height 19
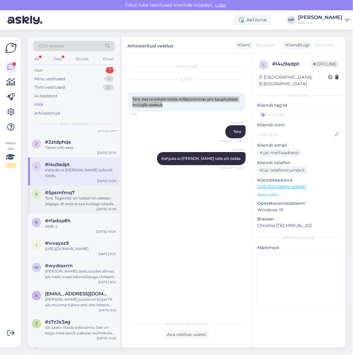
scroll to position [2960, 0]
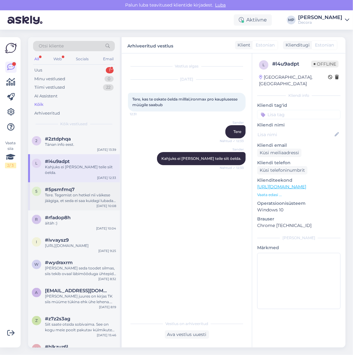
click at [59, 204] on div "Tere. Tegemist on hetkel nii väikese jäägiga, et seda ei saa kuidagi lubada, et…" at bounding box center [80, 197] width 71 height 11
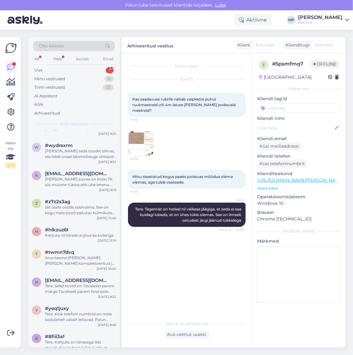
scroll to position [3116, 0]
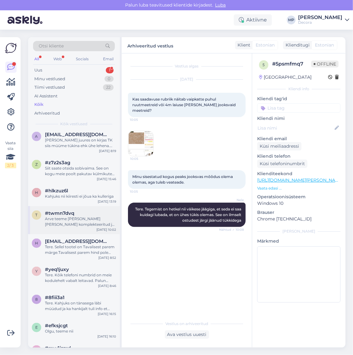
click at [71, 227] on div "Arve teeme [PERSON_NAME] [PERSON_NAME] komplekteeritud ja väljastatud" at bounding box center [80, 221] width 71 height 11
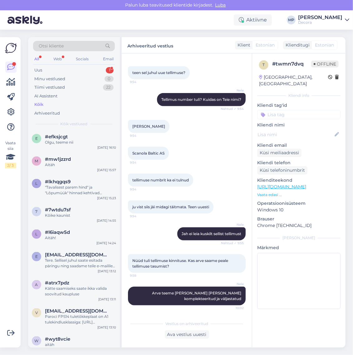
scroll to position [3311, 0]
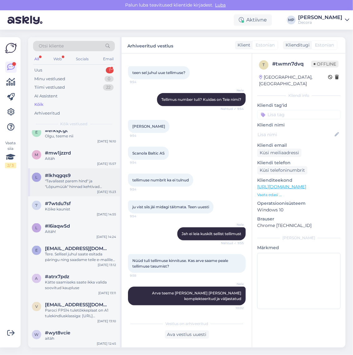
click at [71, 196] on div "l #lkhqgqs9 "Tavalisest parem hind" ja "Lõpumüük" hinnad kehtivad [GEOGRAPHIC_D…" at bounding box center [74, 182] width 92 height 28
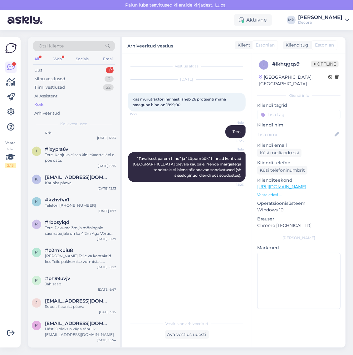
scroll to position [3546, 0]
click at [76, 236] on div "Tere. Pakume 3m ja mõningaid saematerjale on ka 4,2m Aga Võrus 50*50 immutatud …" at bounding box center [80, 230] width 71 height 11
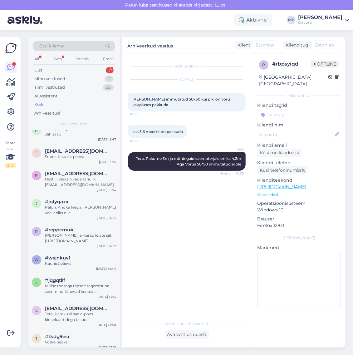
scroll to position [3702, 0]
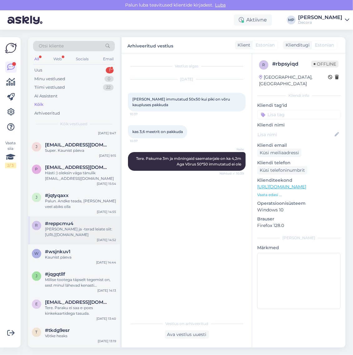
click at [59, 238] on div "[PERSON_NAME] ja -terad leiate siit: [URL][DOMAIN_NAME]" at bounding box center [80, 231] width 71 height 11
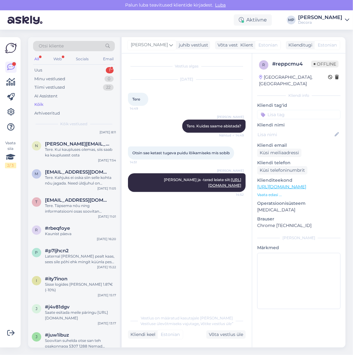
scroll to position [4131, 0]
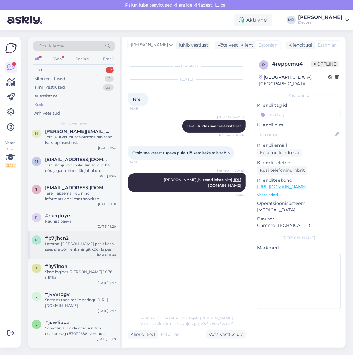
click at [63, 252] on div "Laternal [PERSON_NAME] pealt kaas, sees sile põhi ehk mingit küünla pesa ei ole…" at bounding box center [80, 246] width 71 height 11
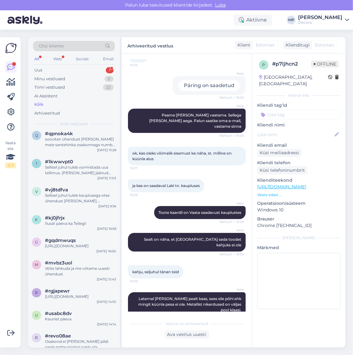
scroll to position [4560, 0]
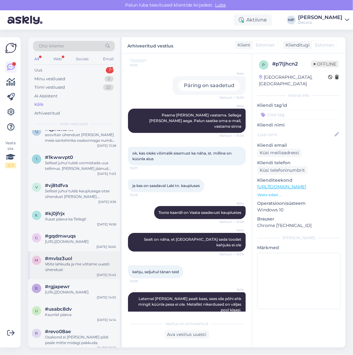
click at [65, 272] on div "Võite lahkuda ja me võtame uuesti ühendust" at bounding box center [80, 266] width 71 height 11
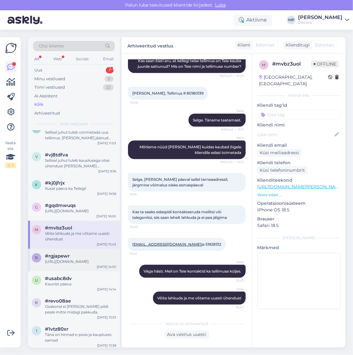
scroll to position [4638, 0]
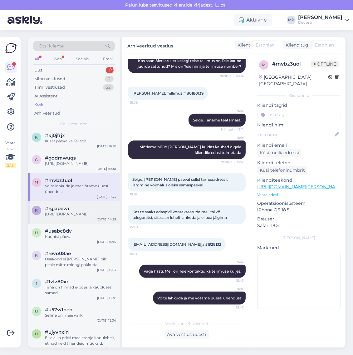
click at [70, 217] on div "[URL][DOMAIN_NAME]" at bounding box center [80, 214] width 71 height 6
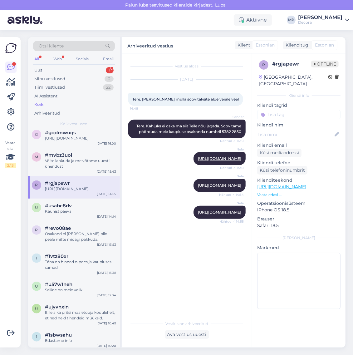
scroll to position [4677, 0]
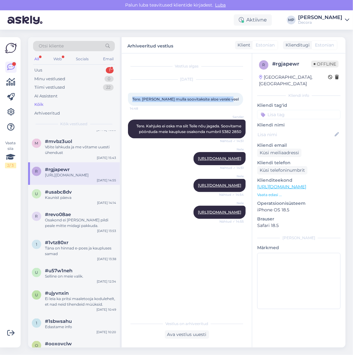
drag, startPoint x: 229, startPoint y: 100, endPoint x: 127, endPoint y: 105, distance: 101.9
click at [127, 105] on div "Vestlus algas [DATE] Tere. [PERSON_NAME] mulla soovitaksite aloe verale veel 14…" at bounding box center [187, 200] width 130 height 294
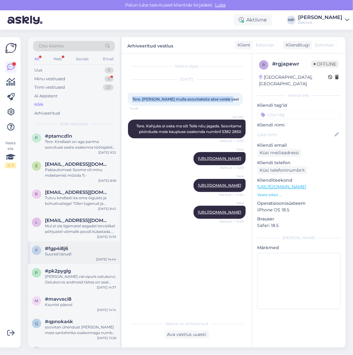
scroll to position [4371, 0]
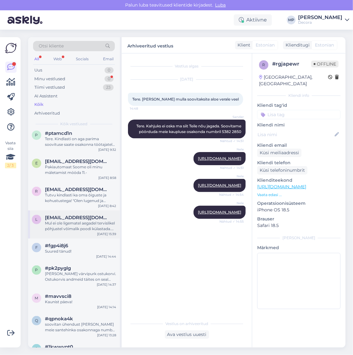
click at [71, 231] on div "Mul ei ole ligematel aegadel tervislikel põhjustel võimalik poodi külastada. Te…" at bounding box center [80, 225] width 71 height 11
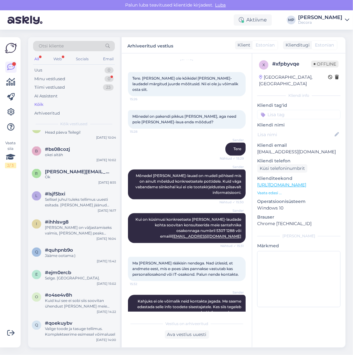
scroll to position [4922, 0]
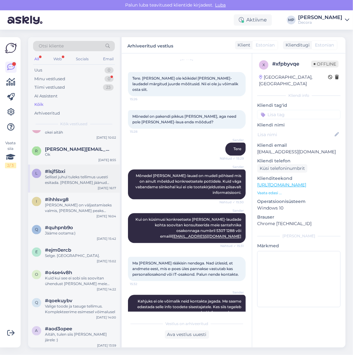
click at [78, 186] on div "Sellisel juhul tuleks tellimus uuesti esitada. [PERSON_NAME] jäänud tellimus lä…" at bounding box center [80, 180] width 71 height 11
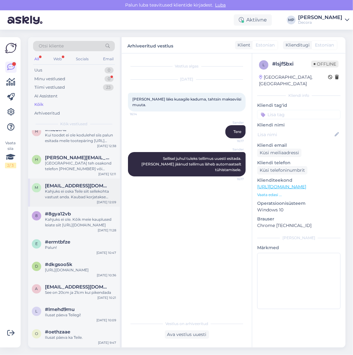
scroll to position [5190, 0]
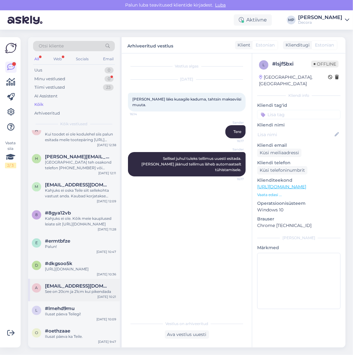
click at [81, 301] on div "a [EMAIL_ADDRESS][DOMAIN_NAME] See on 20cm ja 21cm kui pikendada [DATE] 10:21" at bounding box center [74, 290] width 92 height 22
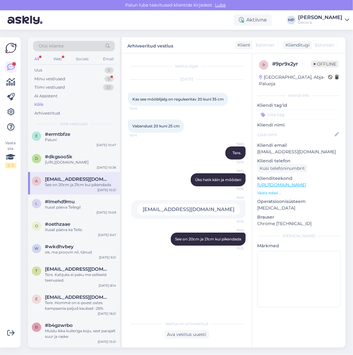
scroll to position [5307, 0]
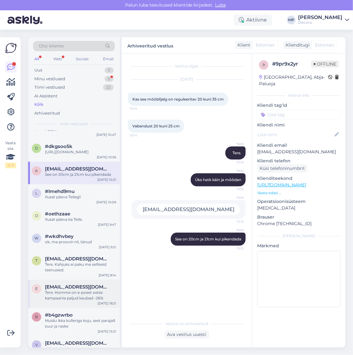
click at [70, 301] on div "Tere. Homme on e-poest ostes kampaania paljud kaubad -26%" at bounding box center [80, 295] width 71 height 11
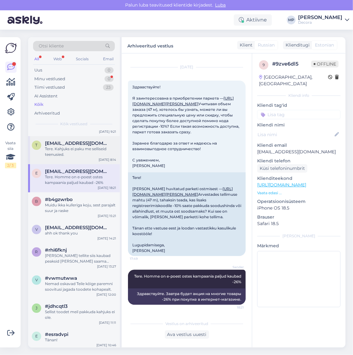
scroll to position [5463, 0]
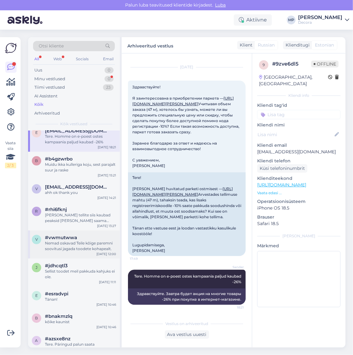
click at [76, 252] on div "Nemad oskavad Teile kõige paremni soovitusi jagada toodete kohapealt." at bounding box center [80, 245] width 71 height 11
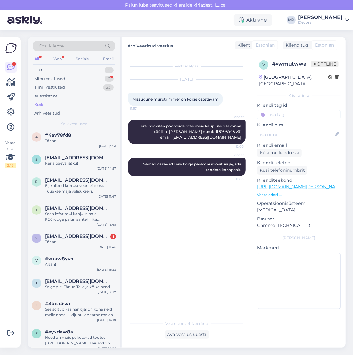
scroll to position [5854, 0]
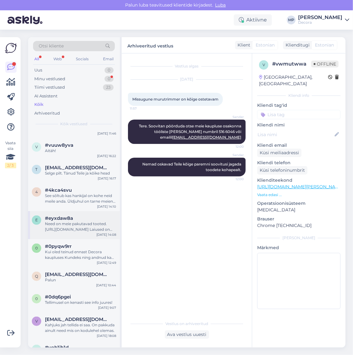
click at [74, 232] on div "Need on meie pakutavad tooted. [URL][DOMAIN_NAME] Laiused on 2m ning pikkust sa…" at bounding box center [80, 226] width 71 height 11
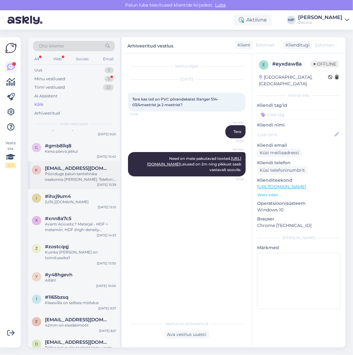
scroll to position [6361, 0]
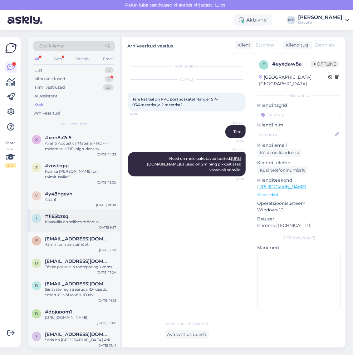
click at [73, 219] on div "#1l65bzsq" at bounding box center [80, 217] width 71 height 6
